Goal: Information Seeking & Learning: Learn about a topic

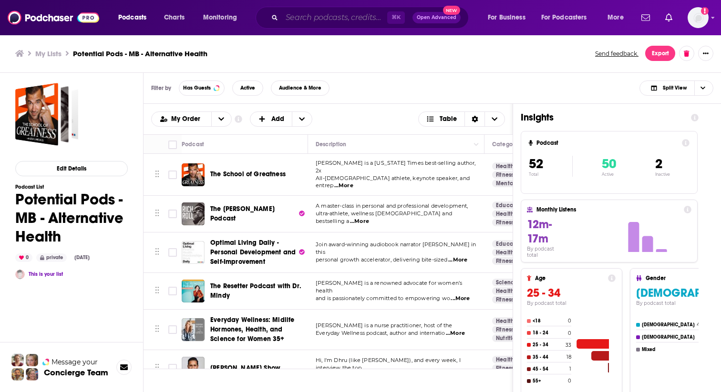
click at [317, 19] on input "Search podcasts, credits, & more..." at bounding box center [334, 17] width 105 height 15
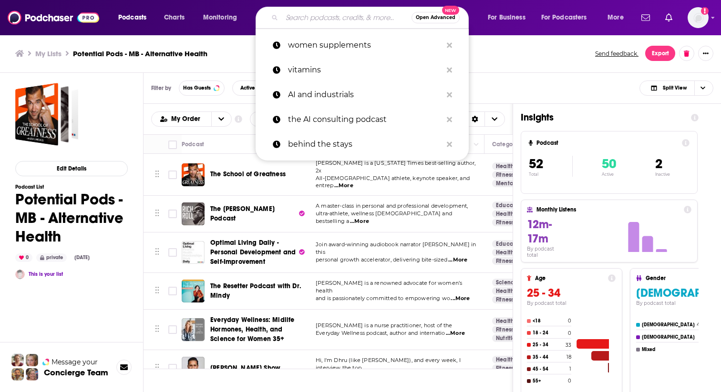
paste input "The Ultimate Health Podcast"
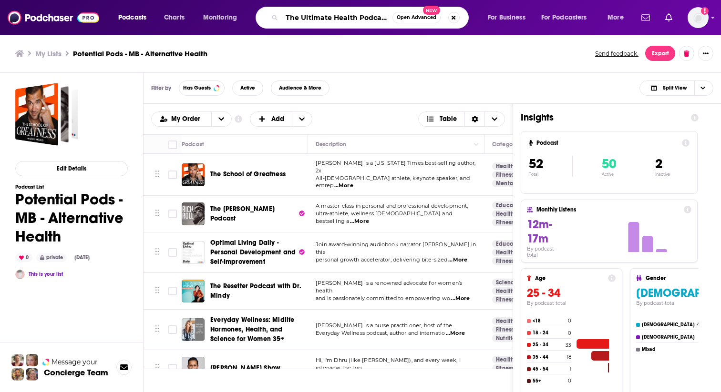
type input "The Ultimate Health Podcast"
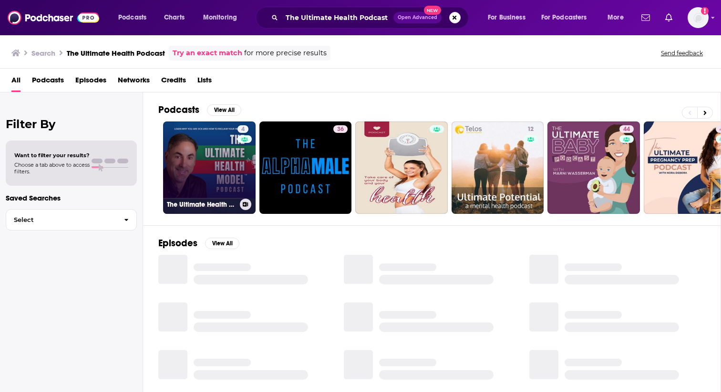
click at [204, 175] on link "4 The Ultimate Health Model Podcast" at bounding box center [209, 168] width 93 height 93
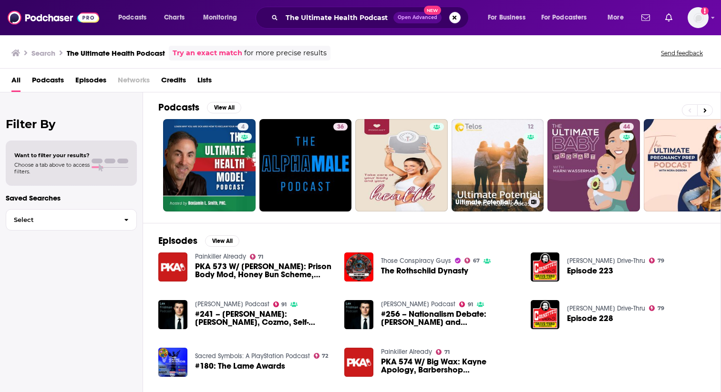
scroll to position [1, 0]
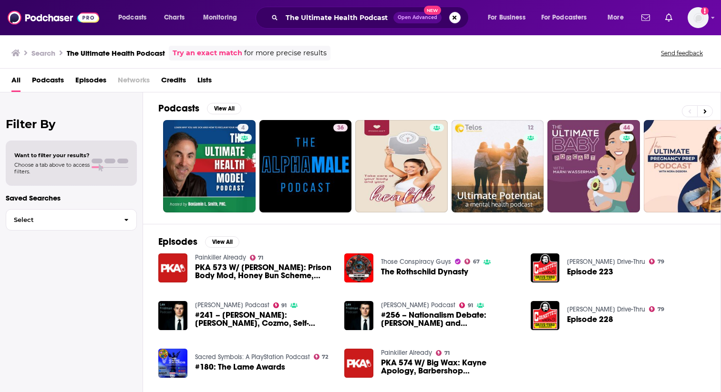
click at [206, 79] on span "Lists" at bounding box center [204, 82] width 14 height 20
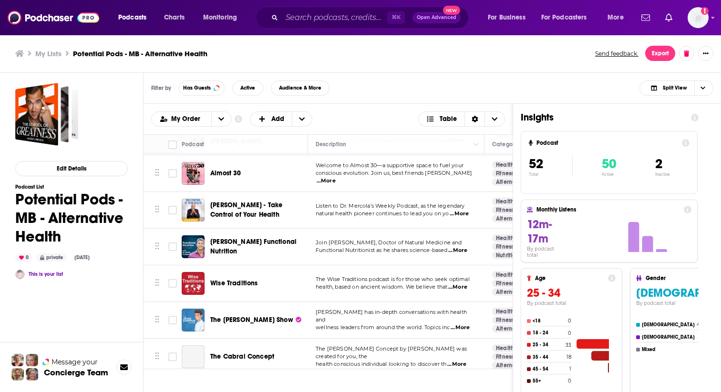
scroll to position [270, 0]
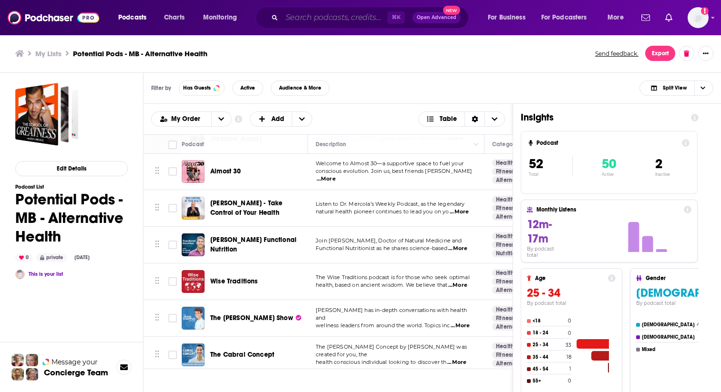
click at [296, 18] on input "Search podcasts, credits, & more..." at bounding box center [334, 17] width 105 height 15
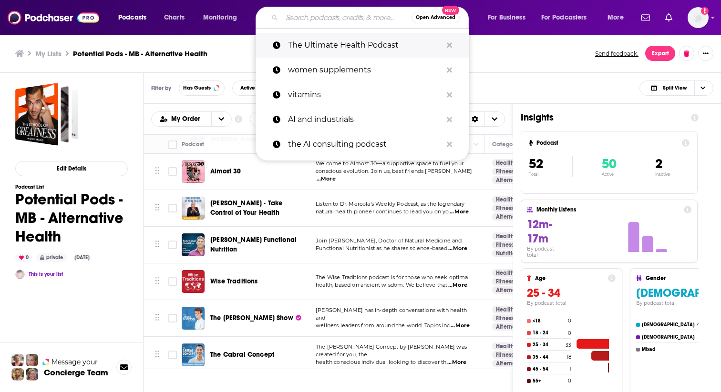
click at [350, 41] on p "The Ultimate Health Podcast" at bounding box center [365, 45] width 154 height 25
type input "The Ultimate Health Podcast"
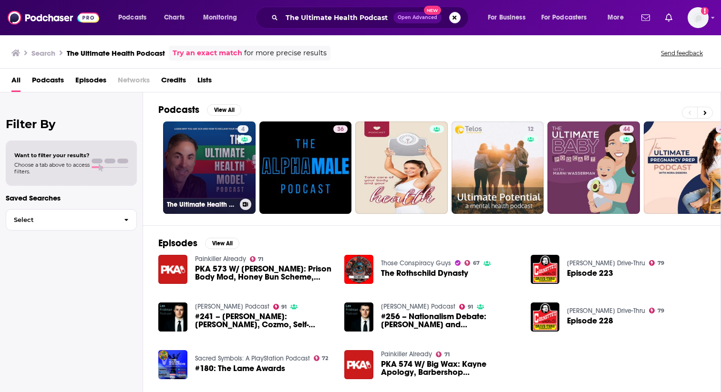
click at [205, 154] on link "4 The Ultimate Health Model Podcast" at bounding box center [209, 168] width 93 height 93
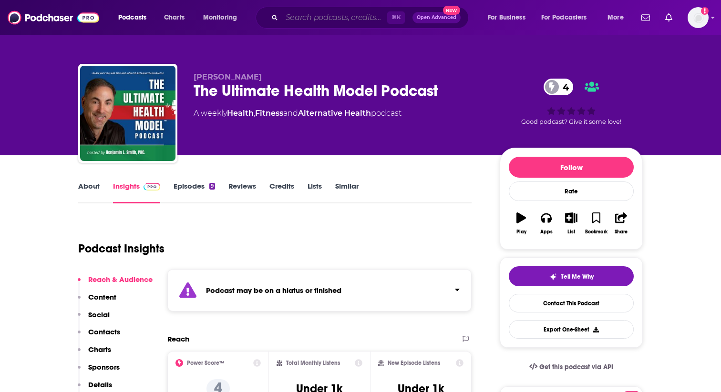
click at [300, 19] on input "Search podcasts, credits, & more..." at bounding box center [334, 17] width 105 height 15
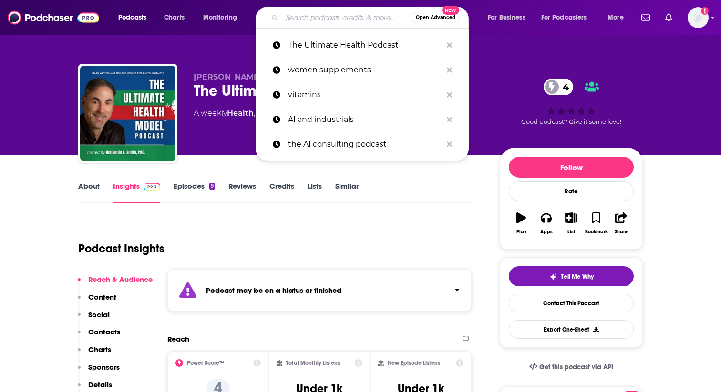
paste input "The Healthy Mama Podcast"
type input "The Healthy Mama Podcast"
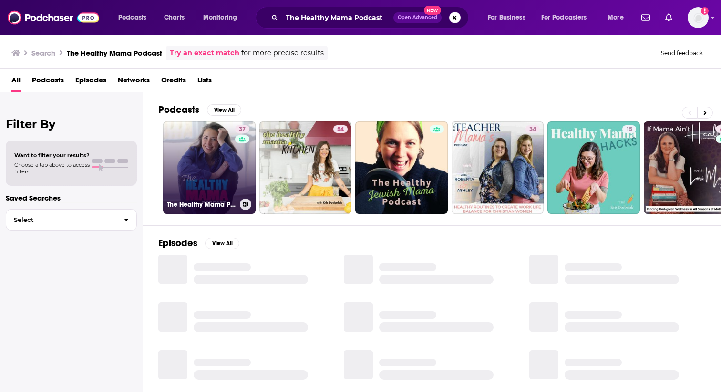
click at [223, 176] on link "37 The Healthy Mama Podcast" at bounding box center [209, 168] width 93 height 93
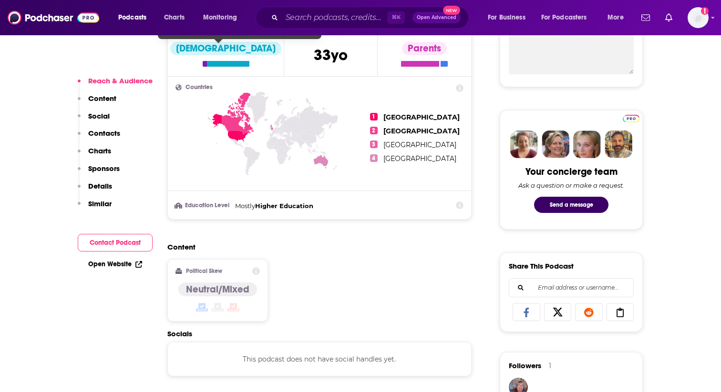
scroll to position [390, 0]
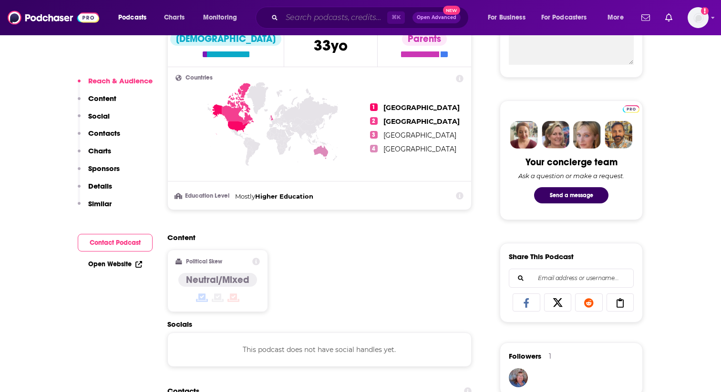
click at [306, 13] on input "Search podcasts, credits, & more..." at bounding box center [334, 17] width 105 height 15
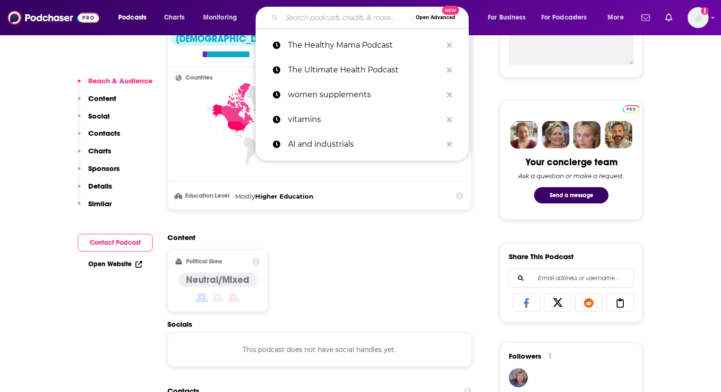
paste input "Almost 30"
type input "Almost 30"
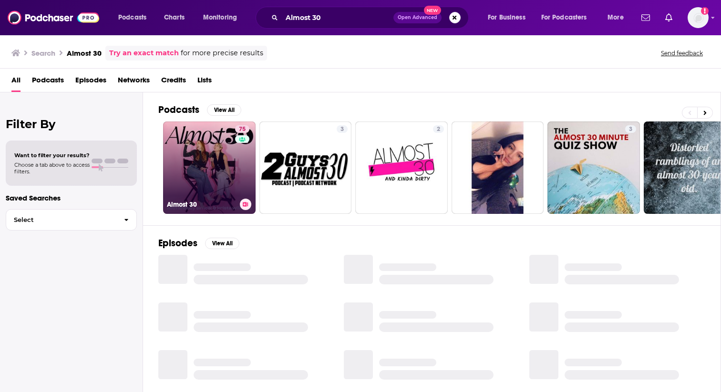
click at [228, 172] on link "75 Almost 30" at bounding box center [209, 168] width 93 height 93
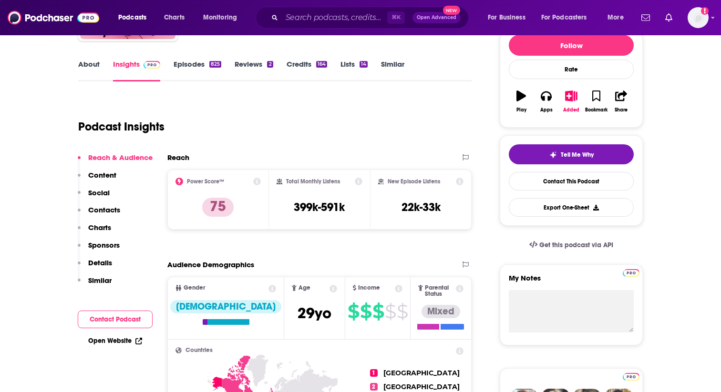
scroll to position [113, 0]
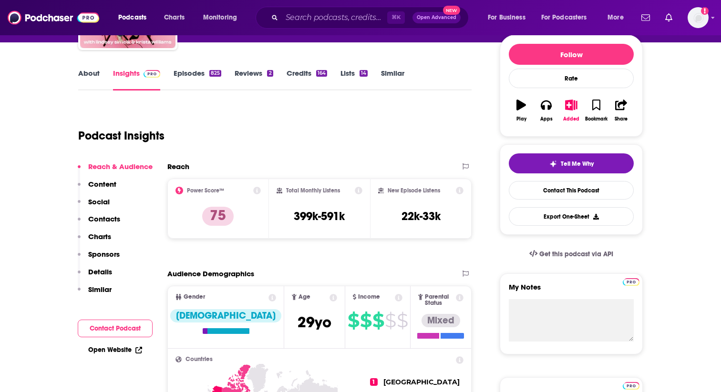
click at [83, 77] on link "About" at bounding box center [88, 80] width 21 height 22
